Goal: Task Accomplishment & Management: Manage account settings

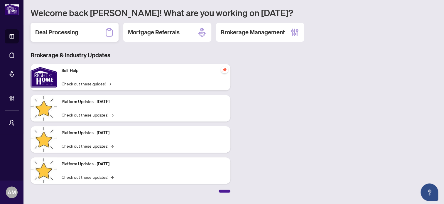
click at [77, 32] on h2 "Deal Processing" at bounding box center [56, 32] width 43 height 8
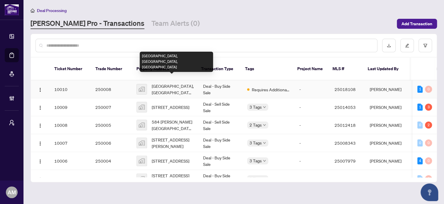
click at [180, 83] on span "[GEOGRAPHIC_DATA], [GEOGRAPHIC_DATA], [GEOGRAPHIC_DATA]" at bounding box center [173, 89] width 42 height 13
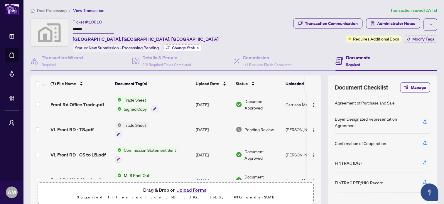
click at [193, 46] on span "Change Status" at bounding box center [185, 48] width 27 height 4
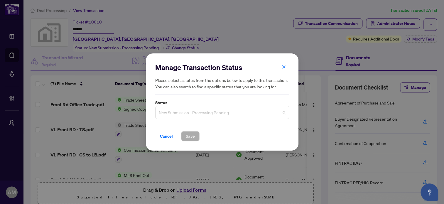
click at [203, 110] on span "New Submission - Processing Pending" at bounding box center [222, 112] width 127 height 11
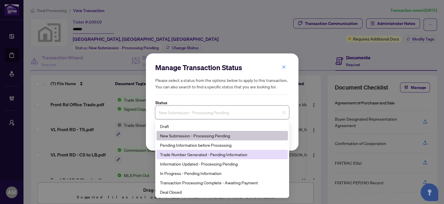
click at [197, 155] on div "Trade Number Generated - Pending Information" at bounding box center [222, 154] width 124 height 6
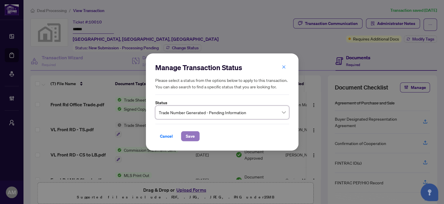
click at [194, 136] on button "Save" at bounding box center [190, 136] width 18 height 10
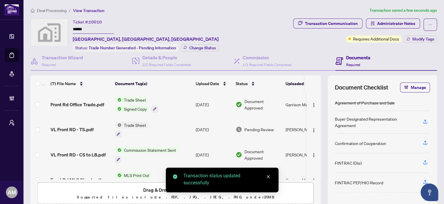
click at [55, 8] on span "Deal Processing" at bounding box center [52, 10] width 30 height 5
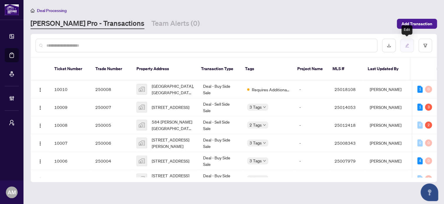
click at [402, 44] on button "button" at bounding box center [406, 45] width 13 height 13
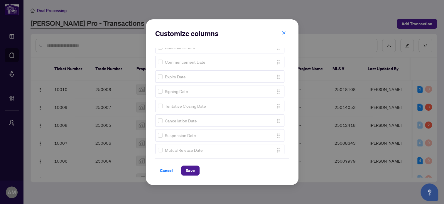
scroll to position [71, 0]
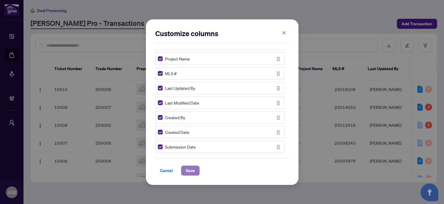
click at [188, 167] on span "Save" at bounding box center [190, 170] width 9 height 9
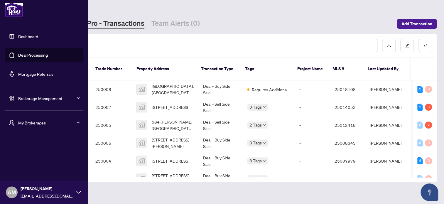
click at [25, 120] on span "My Brokerages" at bounding box center [48, 122] width 61 height 6
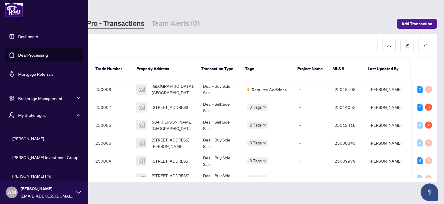
click at [21, 158] on span "[PERSON_NAME] Investment Group" at bounding box center [45, 157] width 67 height 6
